Goal: Information Seeking & Learning: Learn about a topic

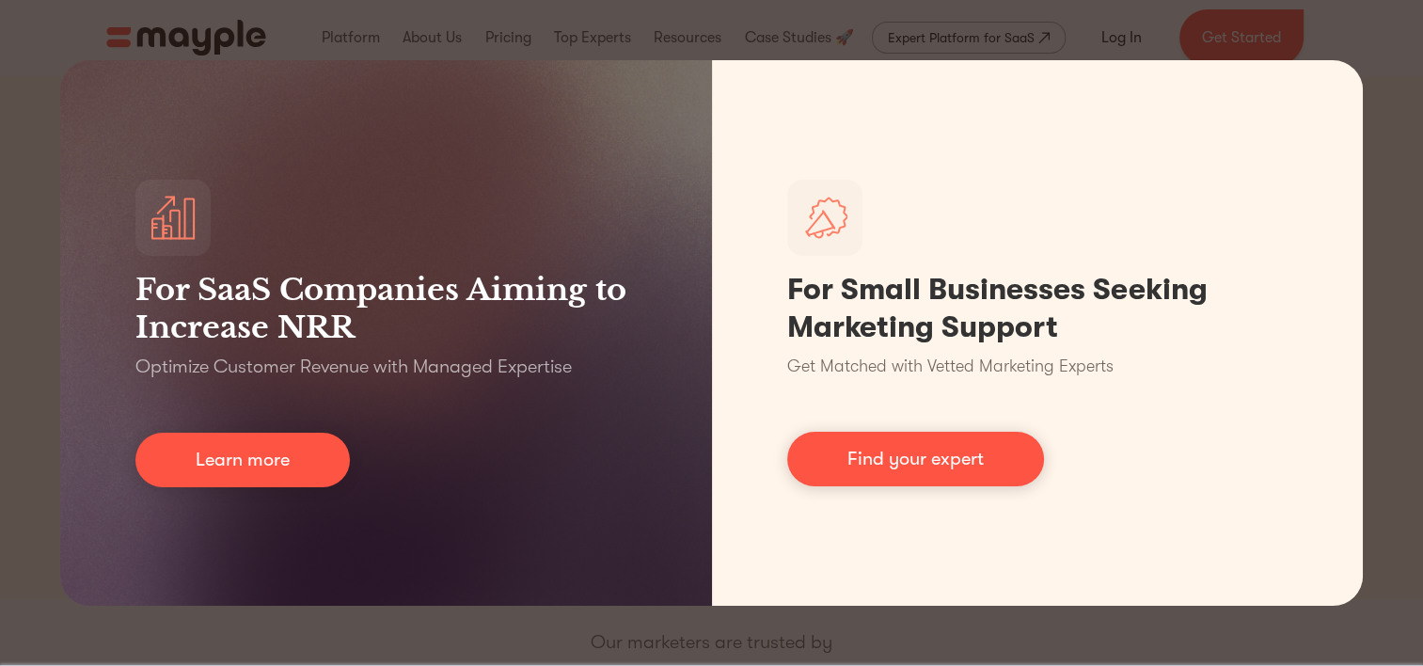
click at [1159, 40] on div "For SaaS Companies Aiming to Increase NRR Optimize Customer Revenue with Manage…" at bounding box center [711, 333] width 1423 height 666
click at [1399, 317] on div "For SaaS Companies Aiming to Increase NRR Optimize Customer Revenue with Manage…" at bounding box center [711, 333] width 1423 height 666
click at [1399, 316] on div "For SaaS Companies Aiming to Increase NRR Optimize Customer Revenue with Manage…" at bounding box center [711, 333] width 1423 height 666
click at [1393, 312] on div "For SaaS Companies Aiming to Increase NRR Optimize Customer Revenue with Manage…" at bounding box center [711, 333] width 1423 height 666
click at [978, 621] on div "For SaaS Companies Aiming to Increase NRR Optimize Customer Revenue with Manage…" at bounding box center [711, 333] width 1423 height 666
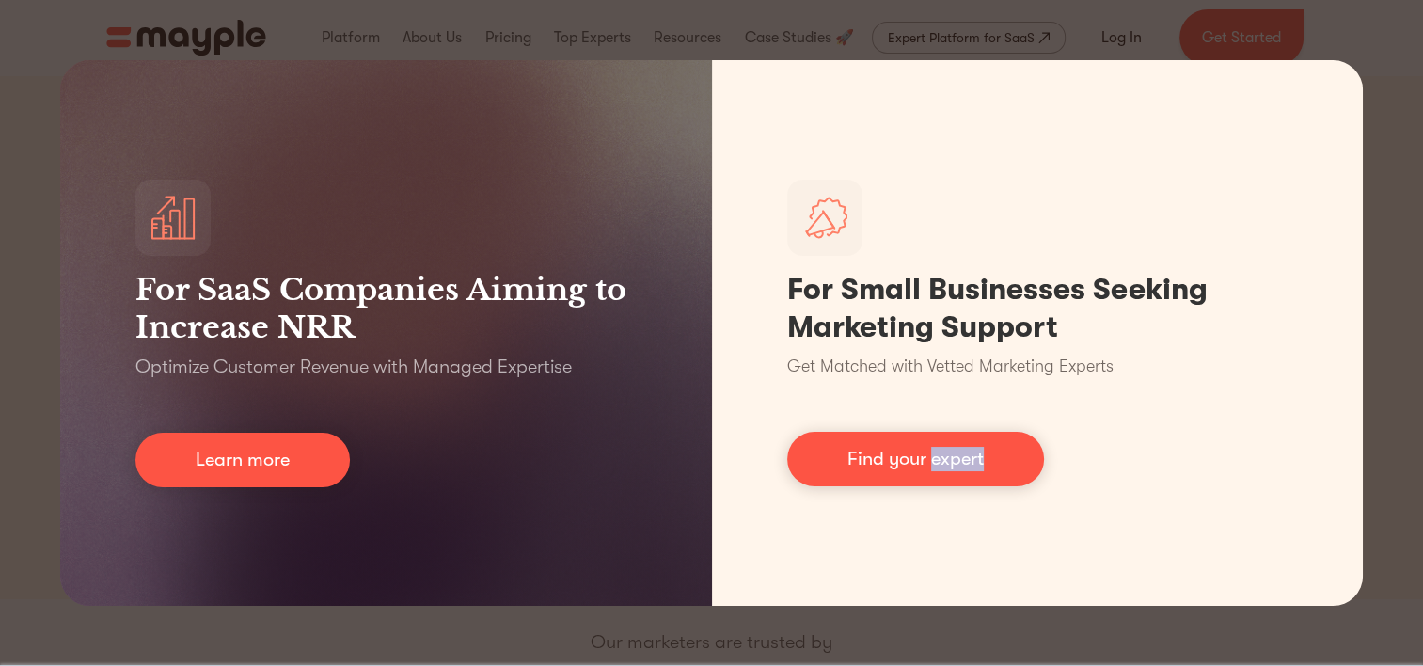
click at [978, 621] on div "For SaaS Companies Aiming to Increase NRR Optimize Customer Revenue with Manage…" at bounding box center [711, 333] width 1423 height 666
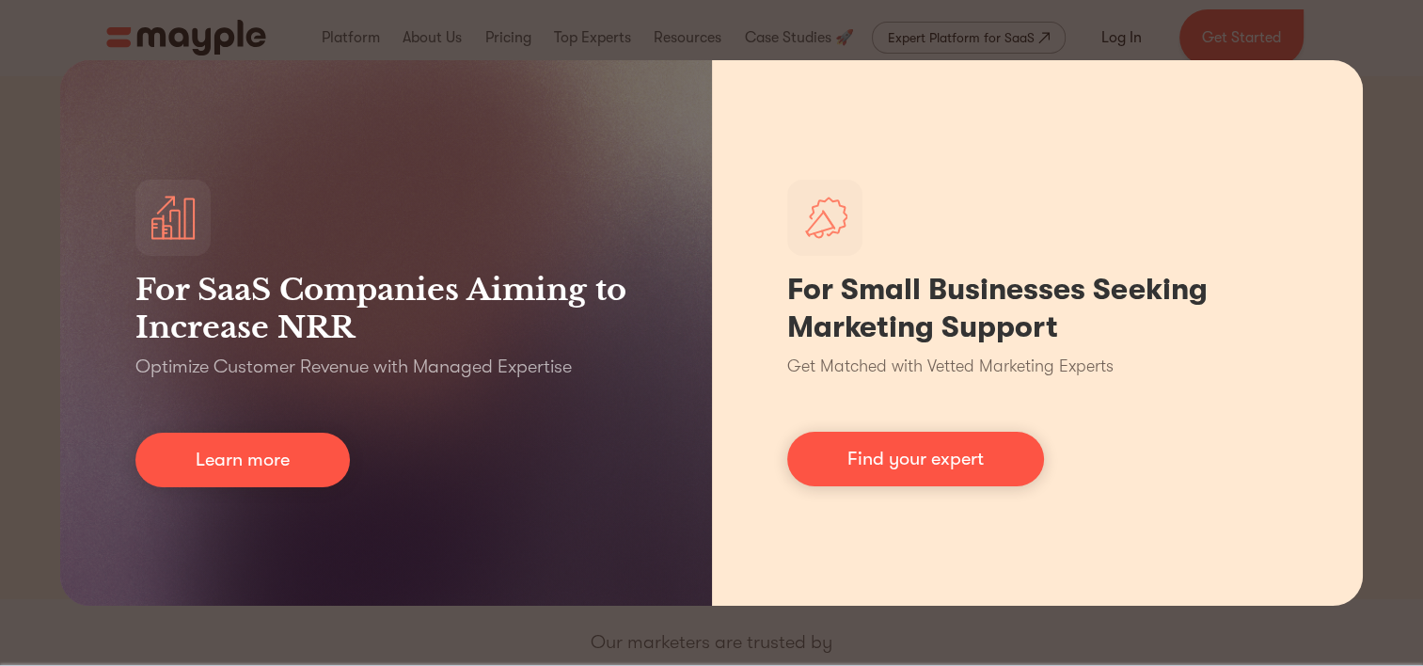
drag, startPoint x: 1377, startPoint y: 399, endPoint x: 1264, endPoint y: 408, distance: 113.2
click at [1383, 399] on div "For SaaS Companies Aiming to Increase NRR Optimize Customer Revenue with Manage…" at bounding box center [711, 333] width 1423 height 666
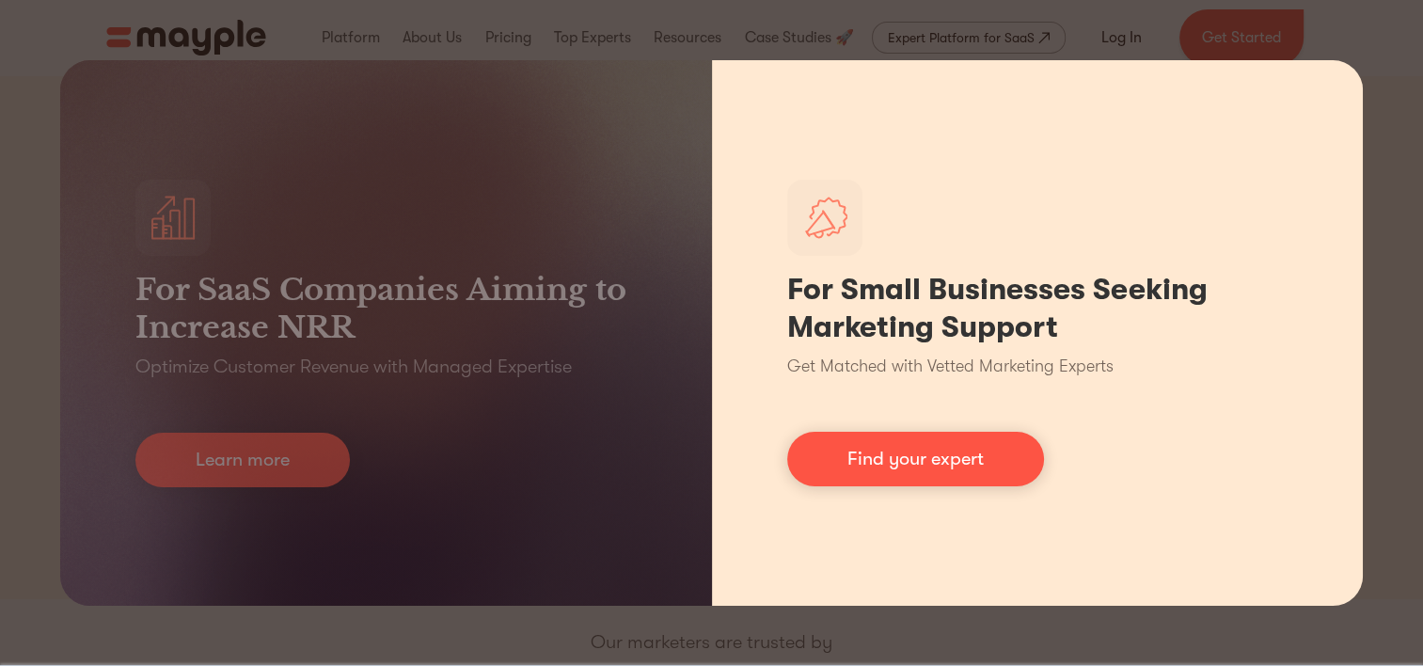
click at [866, 222] on div "For Small Businesses Seeking Marketing Support Get Matched with Vetted Marketin…" at bounding box center [1038, 332] width 652 height 545
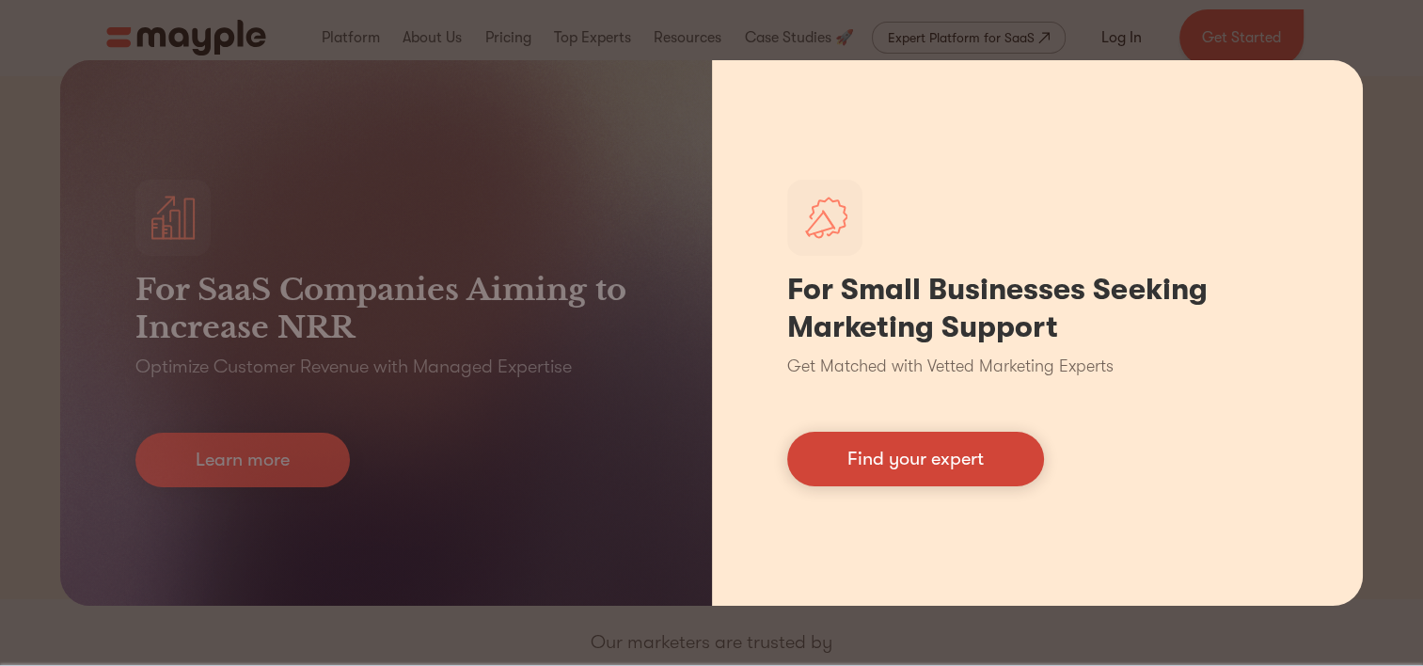
click at [912, 457] on link "Find your expert" at bounding box center [915, 459] width 257 height 55
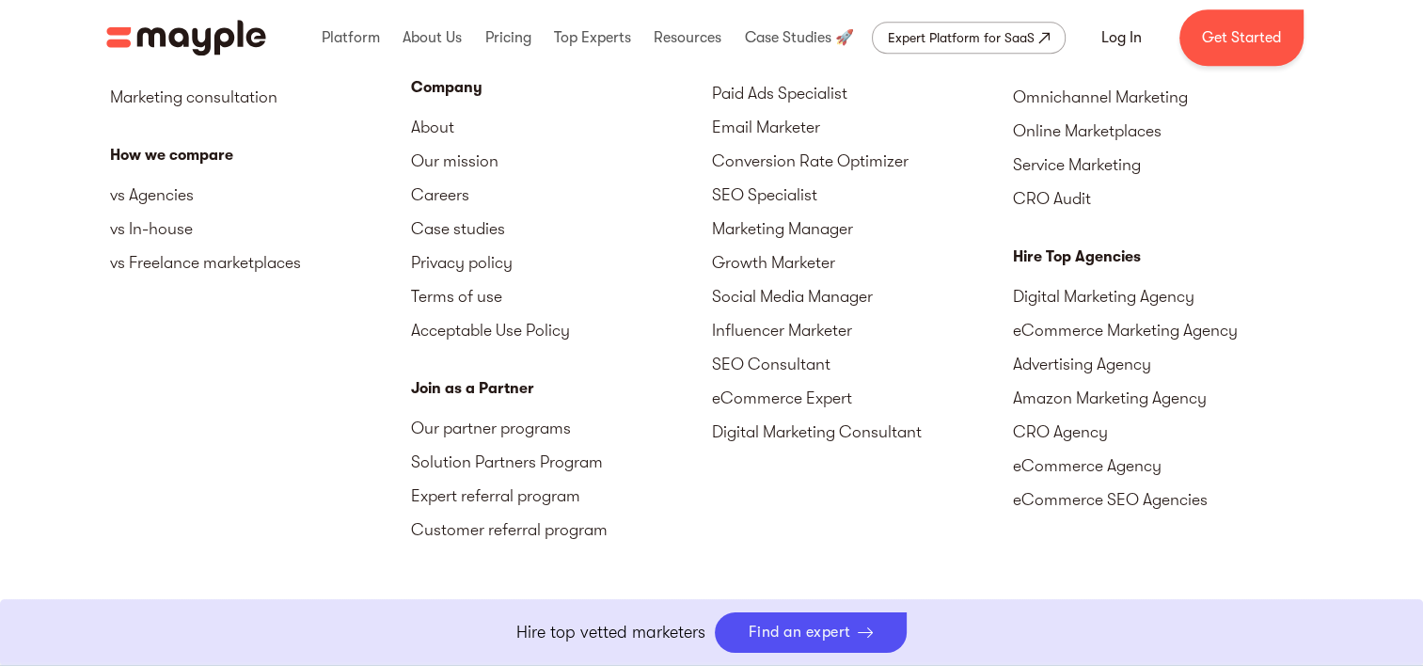
scroll to position [8612, 0]
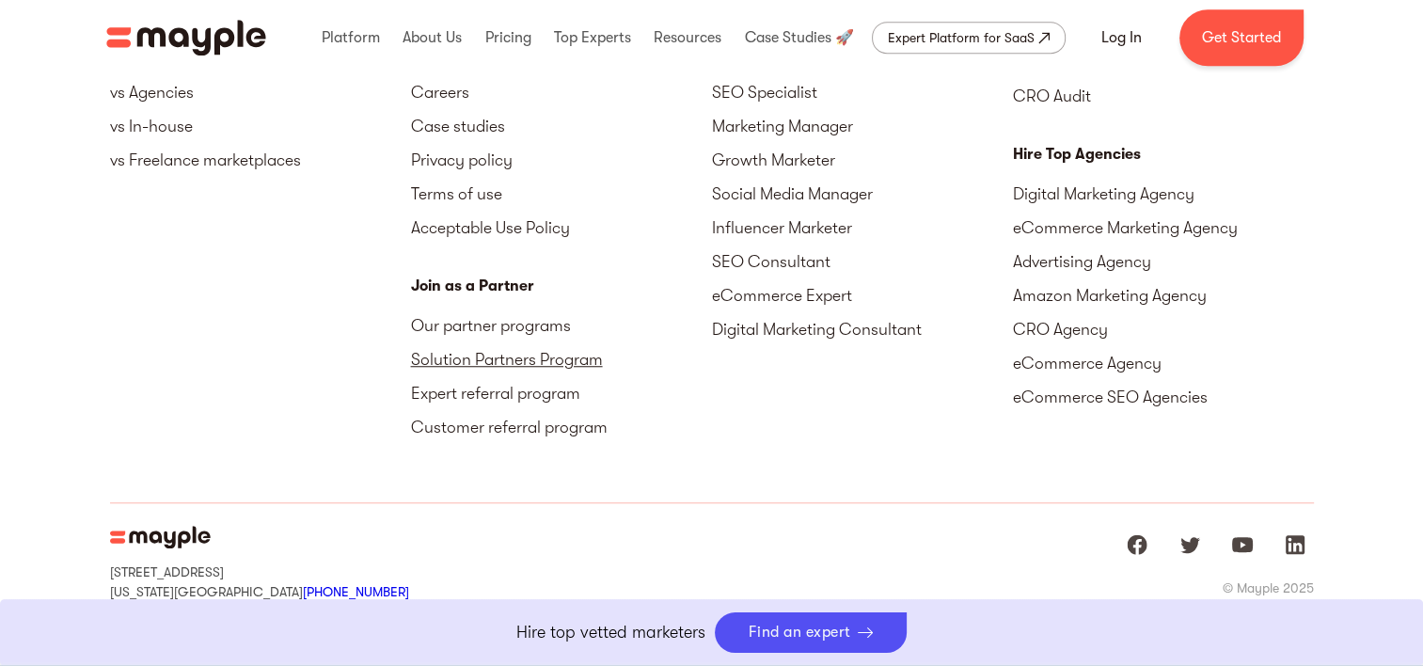
click at [528, 351] on link "Solution Partners Program" at bounding box center [561, 359] width 301 height 34
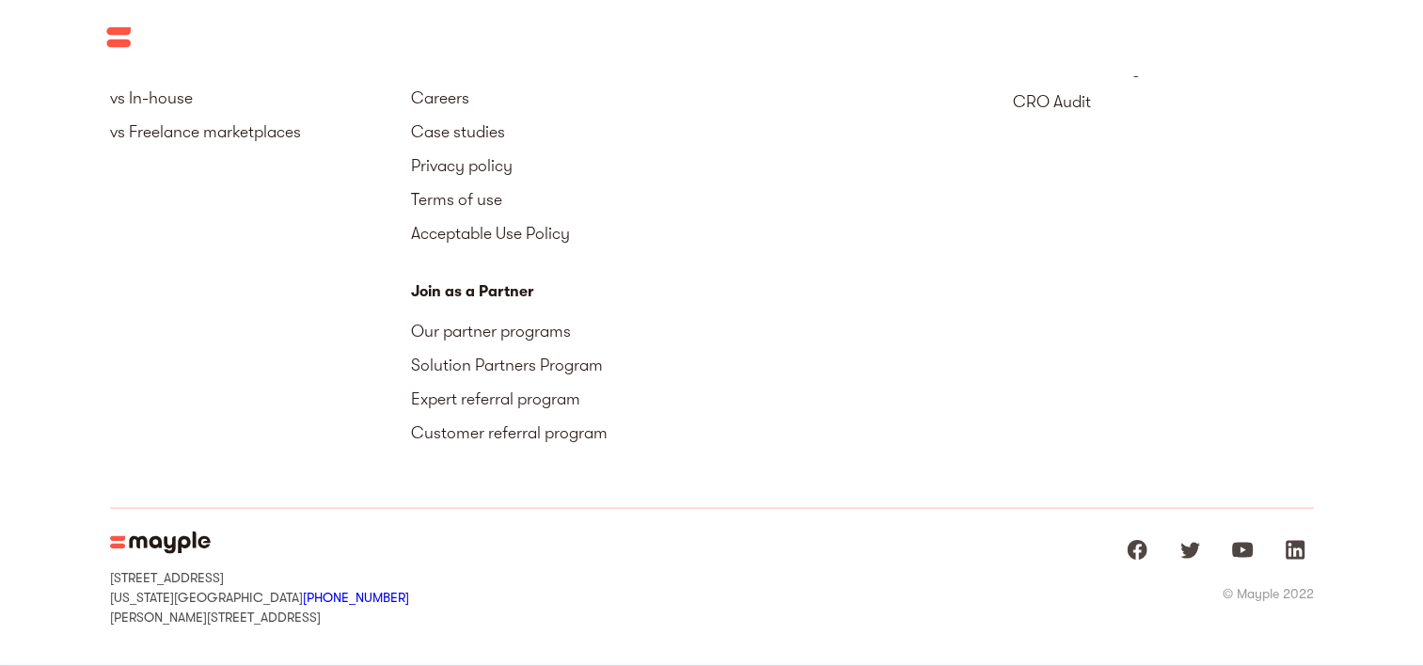
scroll to position [3497, 0]
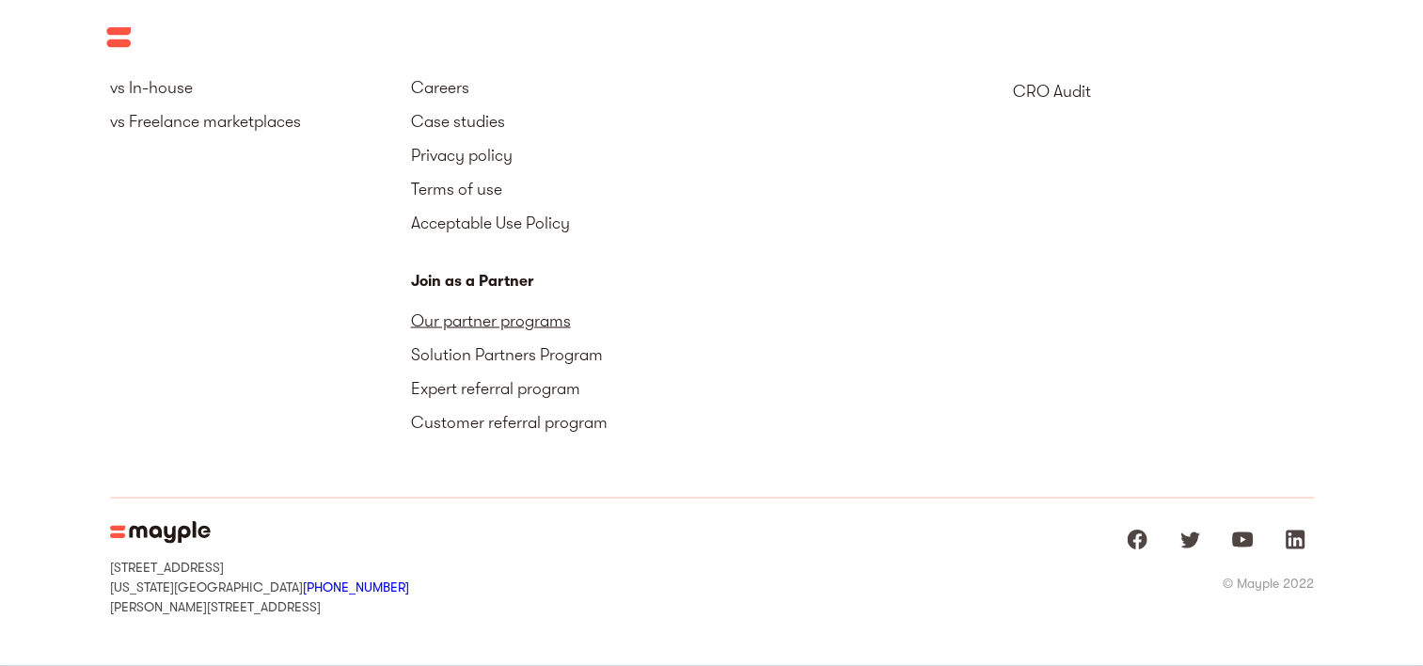
click at [505, 322] on link "Our partner programs" at bounding box center [561, 320] width 301 height 34
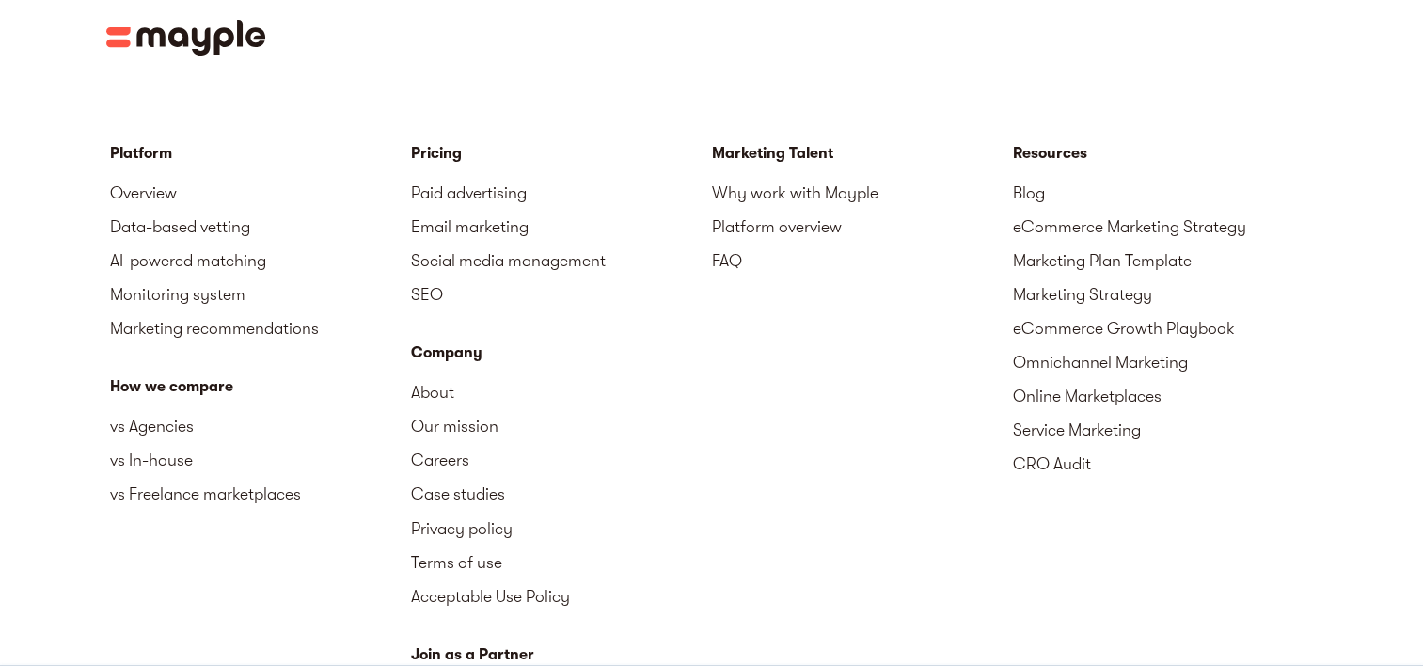
scroll to position [3065, 0]
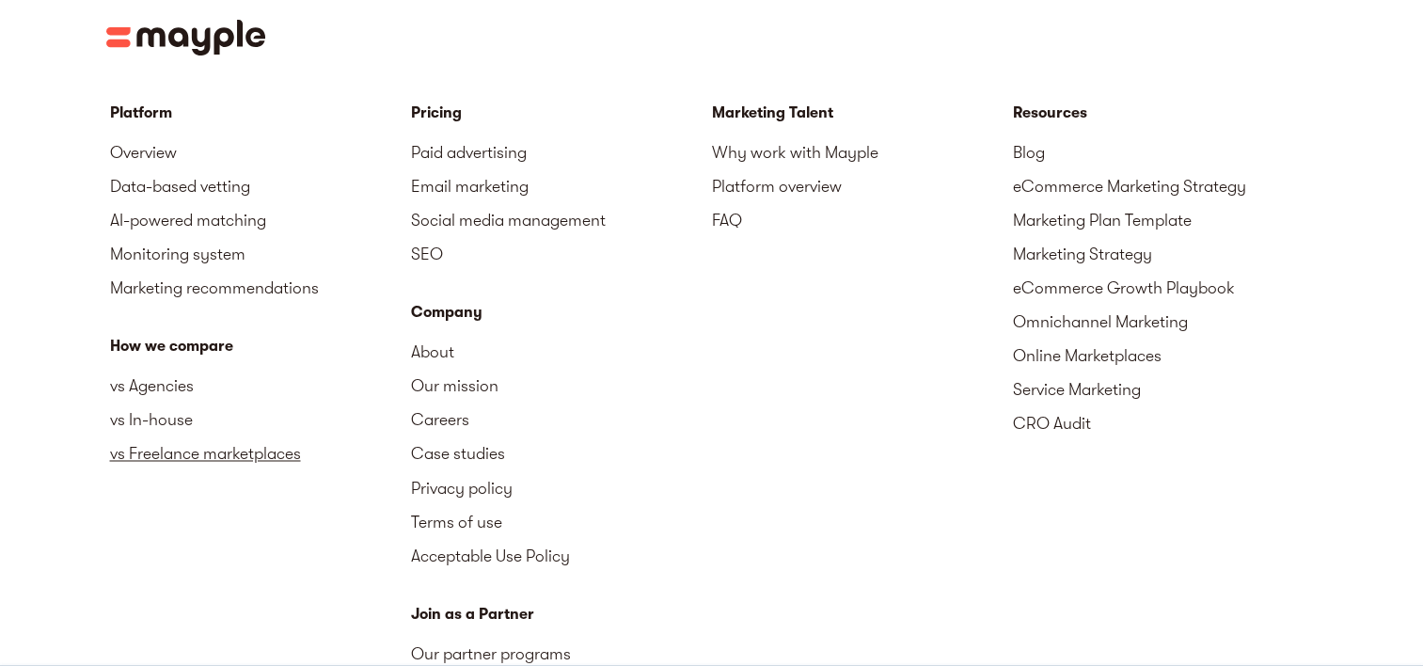
click at [192, 436] on link "vs Freelance marketplaces" at bounding box center [260, 453] width 301 height 34
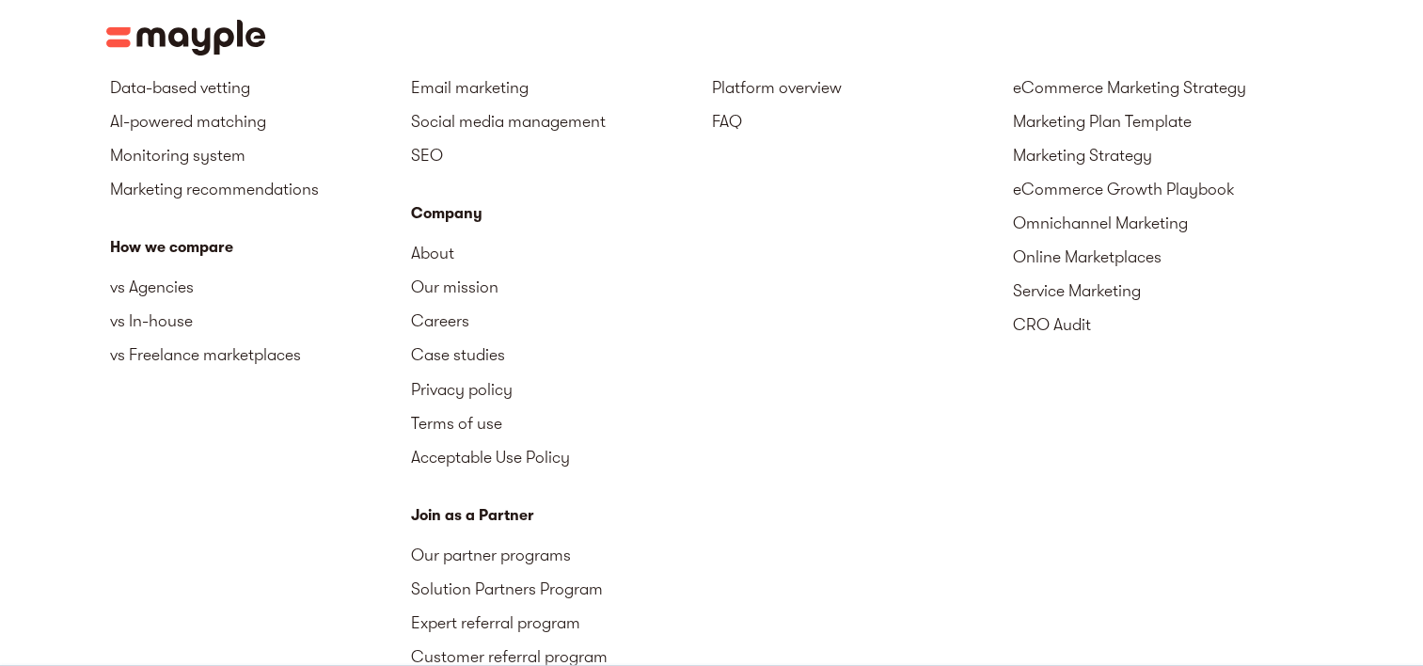
scroll to position [3227, 0]
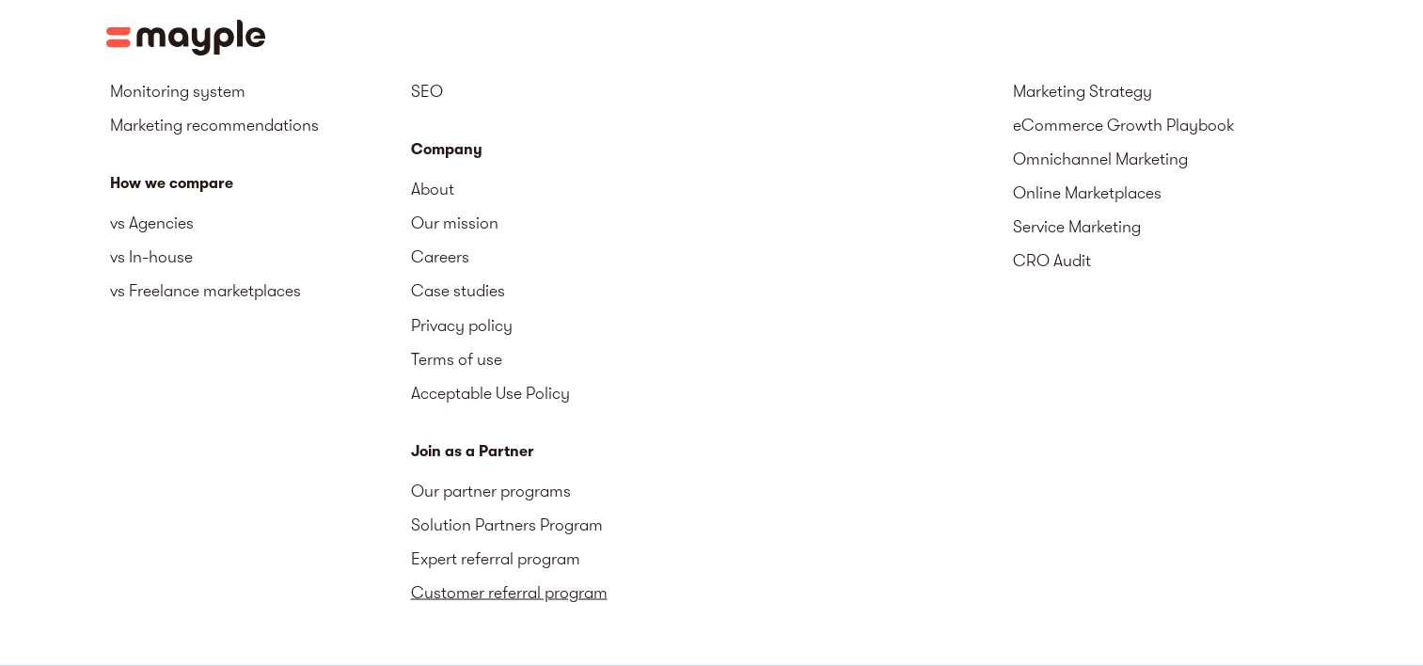
click at [582, 575] on link "Customer referral program" at bounding box center [561, 592] width 301 height 34
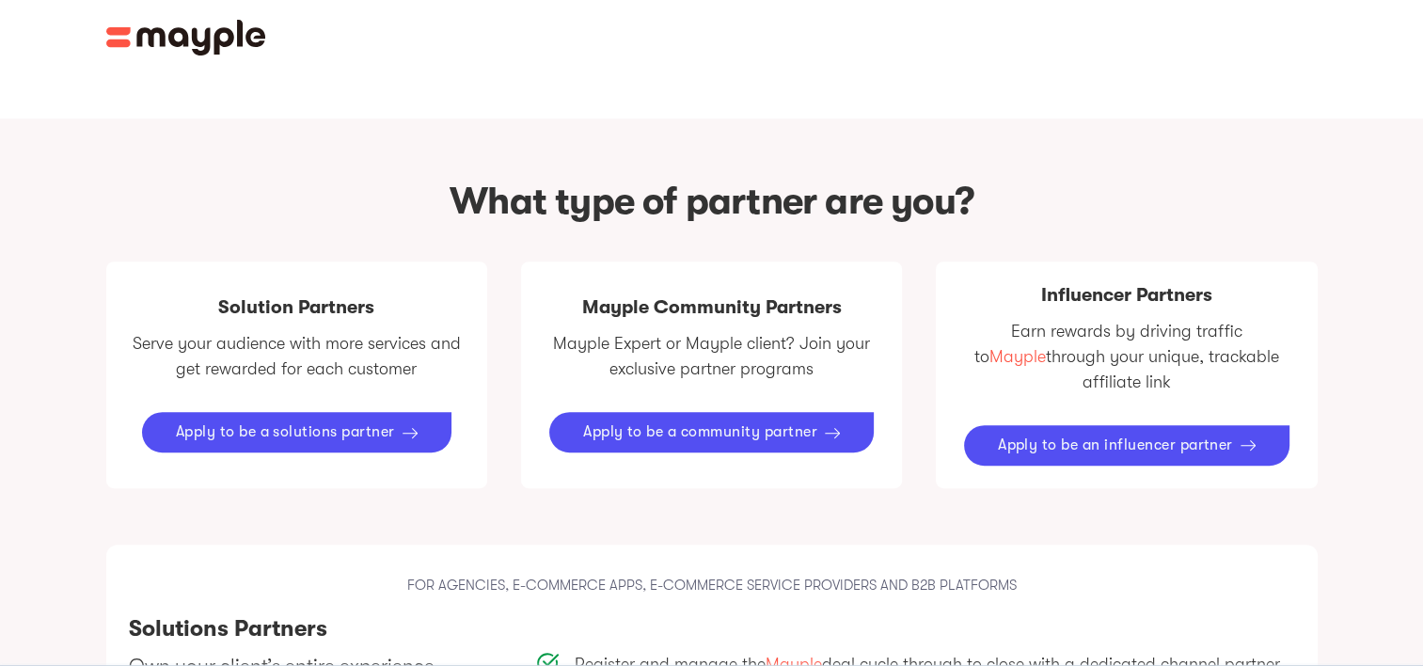
scroll to position [917, 0]
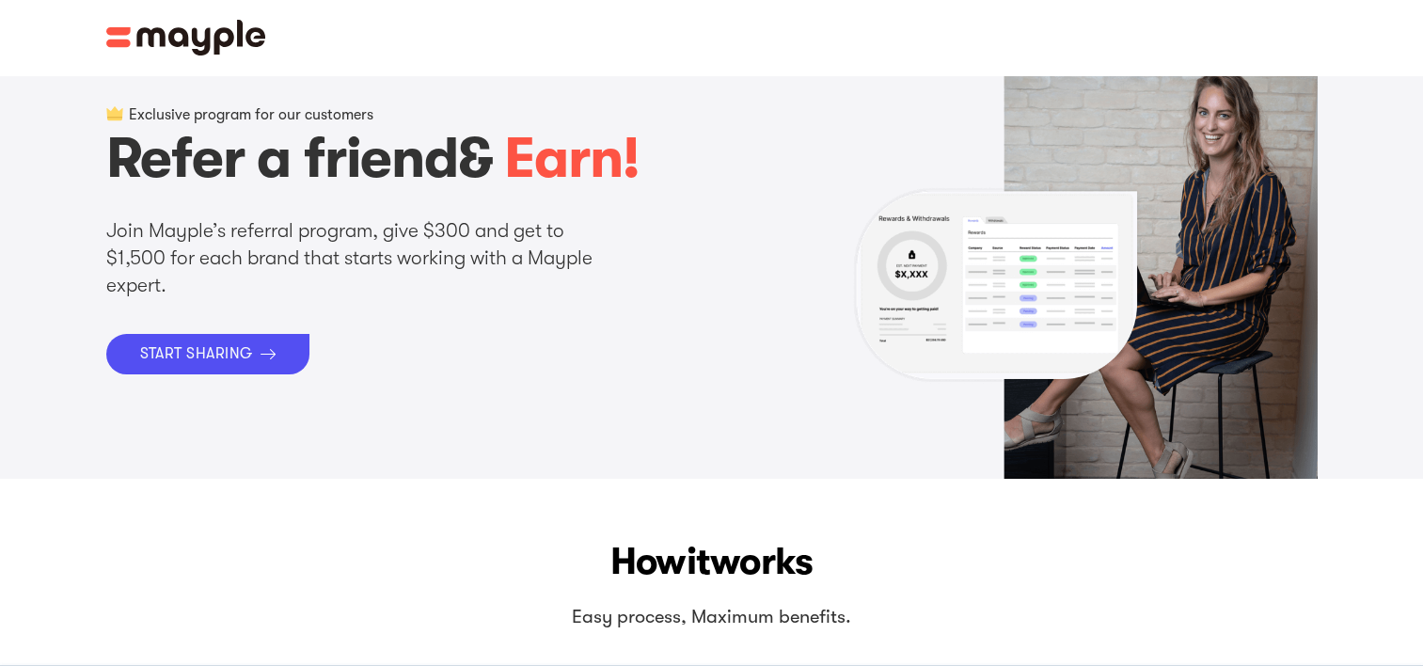
click at [1373, 305] on header "Exclusive program for our customers Refer a friend & Earn! Join Mayple’s referr…" at bounding box center [711, 239] width 1423 height 479
